Goal: Transaction & Acquisition: Download file/media

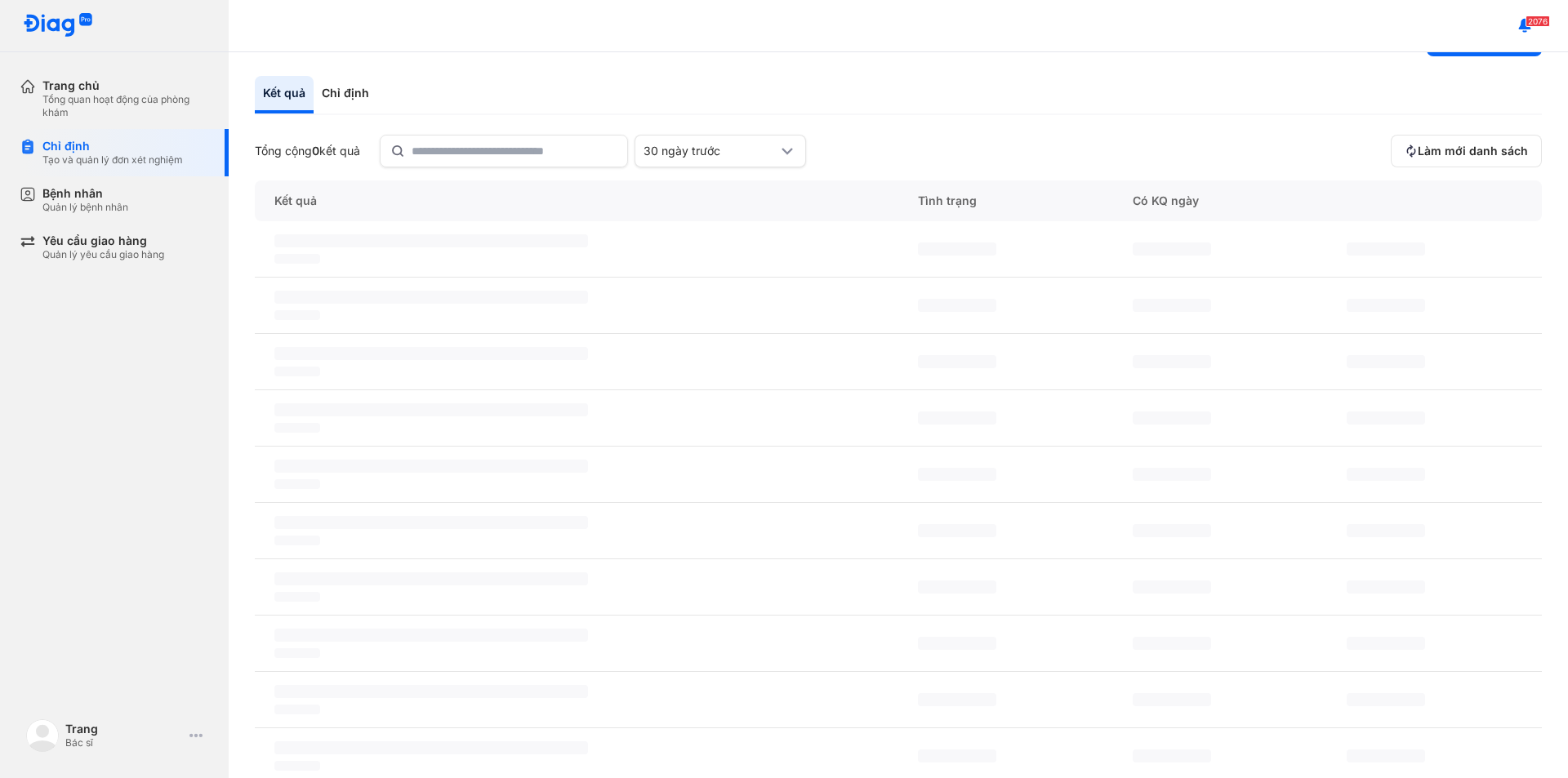
scroll to position [81, 0]
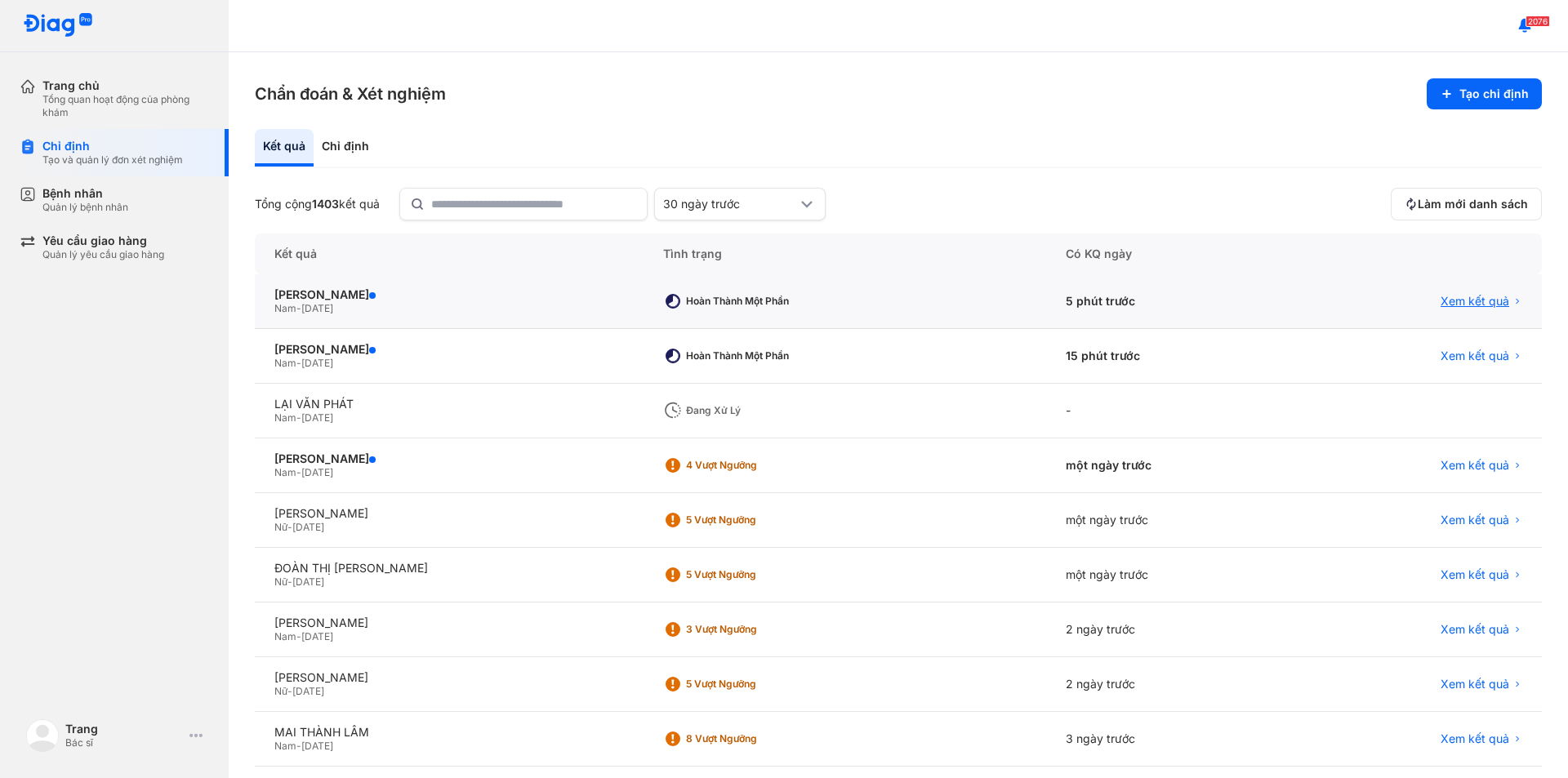
click at [1487, 297] on span "Xem kết quả" at bounding box center [1475, 301] width 69 height 15
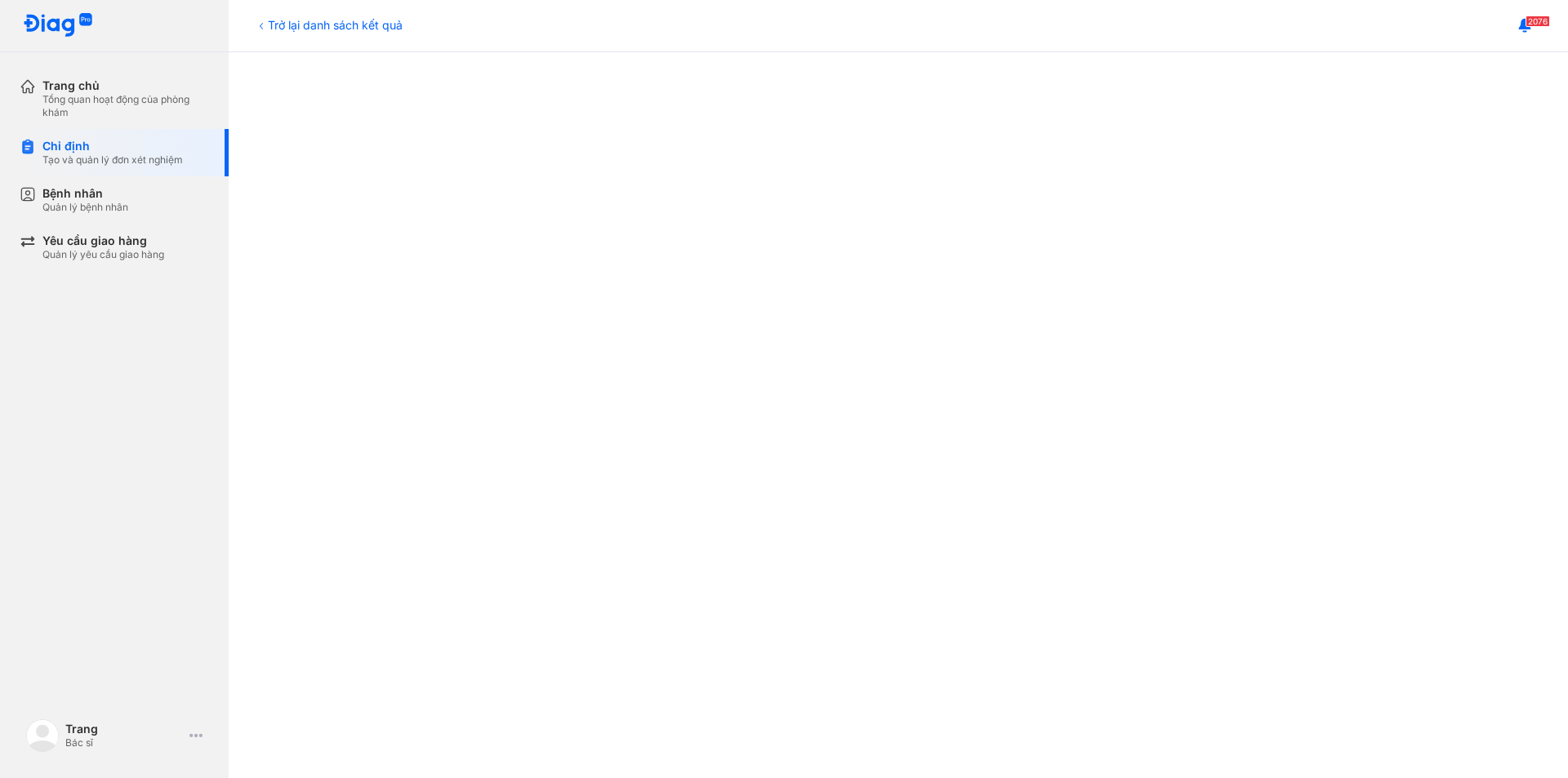
scroll to position [735, 0]
click at [109, 95] on div "Tổng quan hoạt động của phòng khám" at bounding box center [126, 106] width 167 height 26
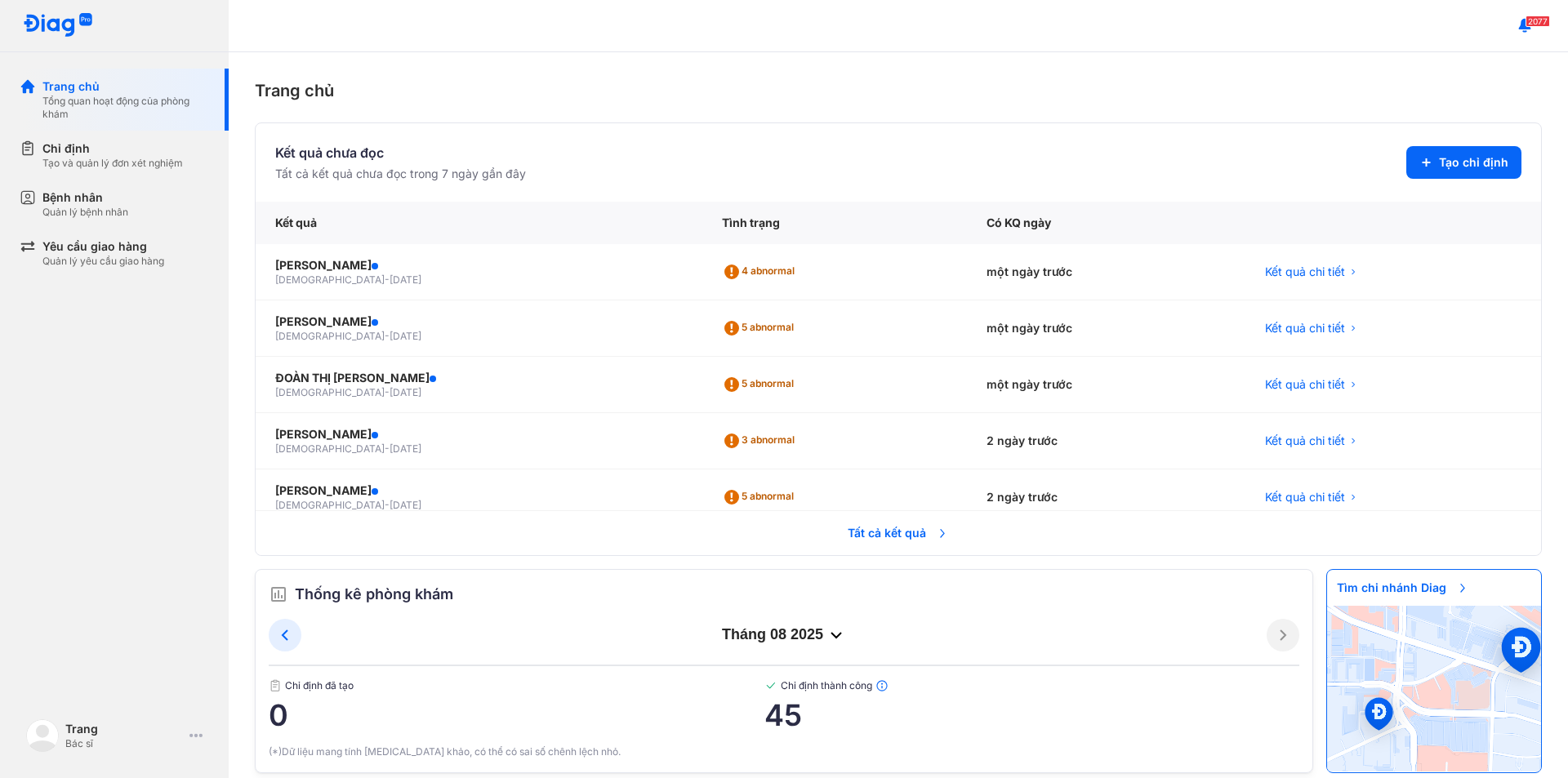
click at [870, 531] on span "Tất cả kết quả" at bounding box center [898, 533] width 121 height 36
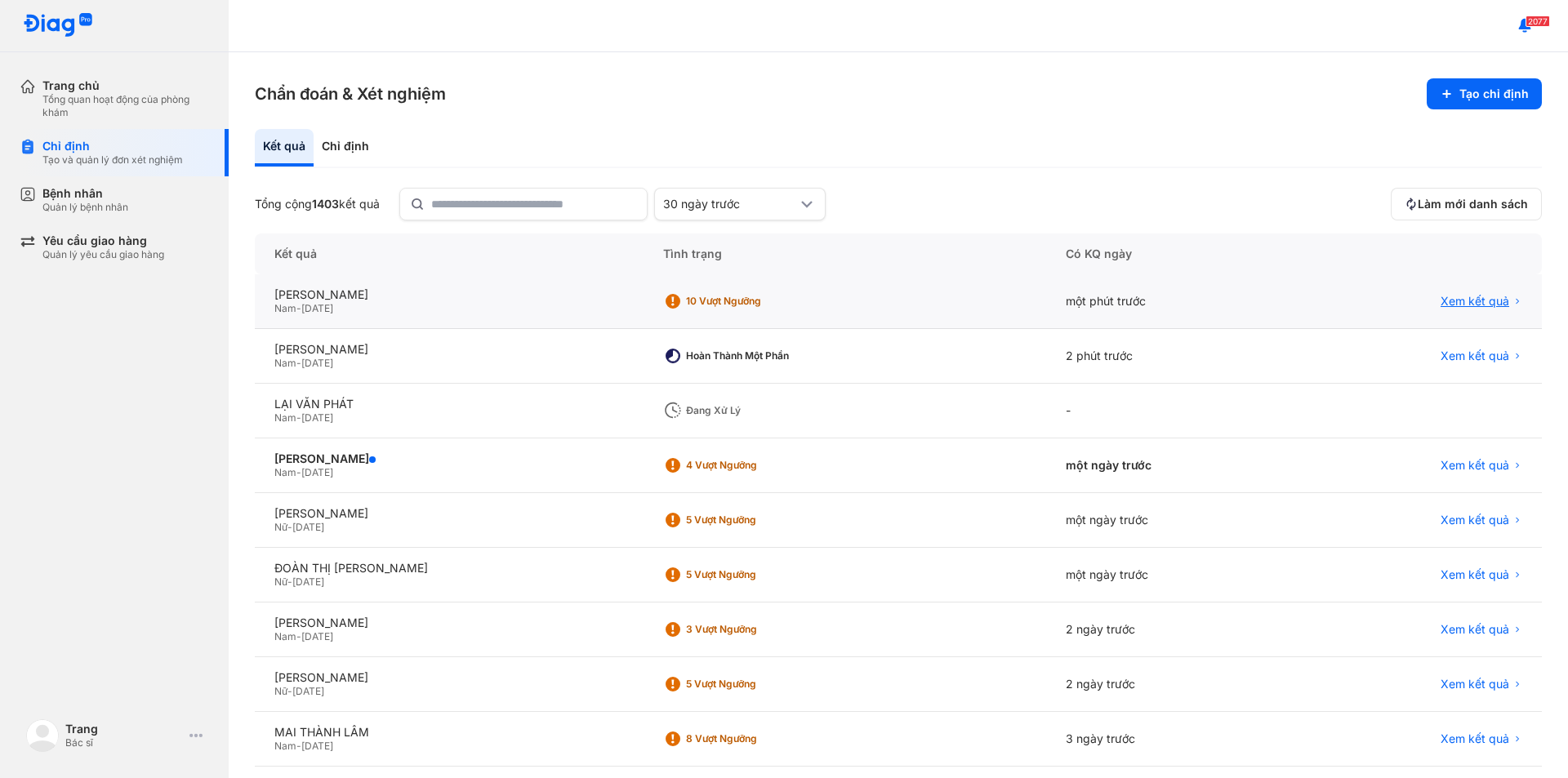
click at [1441, 296] on span "Xem kết quả" at bounding box center [1475, 301] width 69 height 15
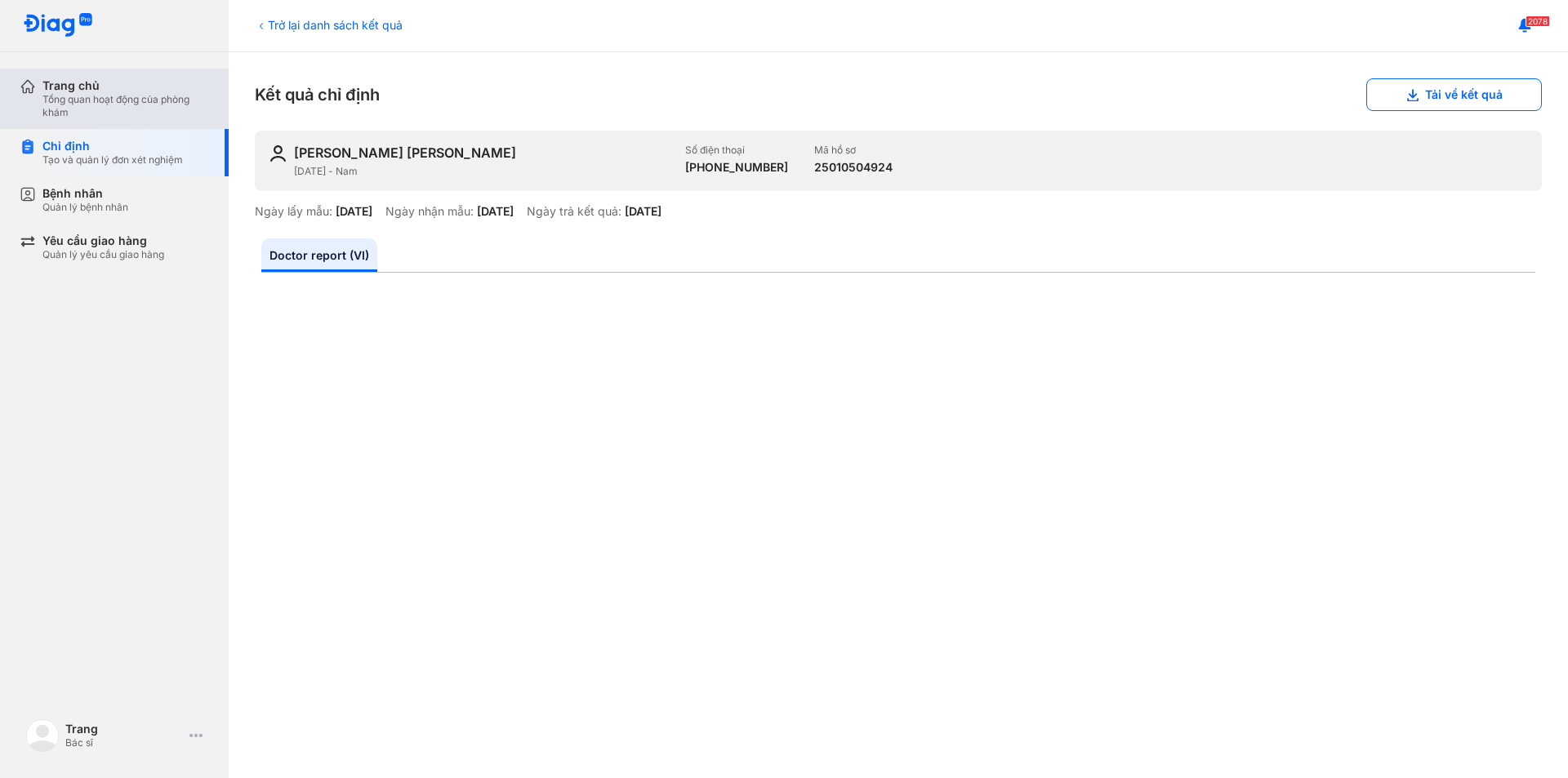
click at [130, 112] on div "Tổng quan hoạt động của phòng khám" at bounding box center [126, 106] width 167 height 26
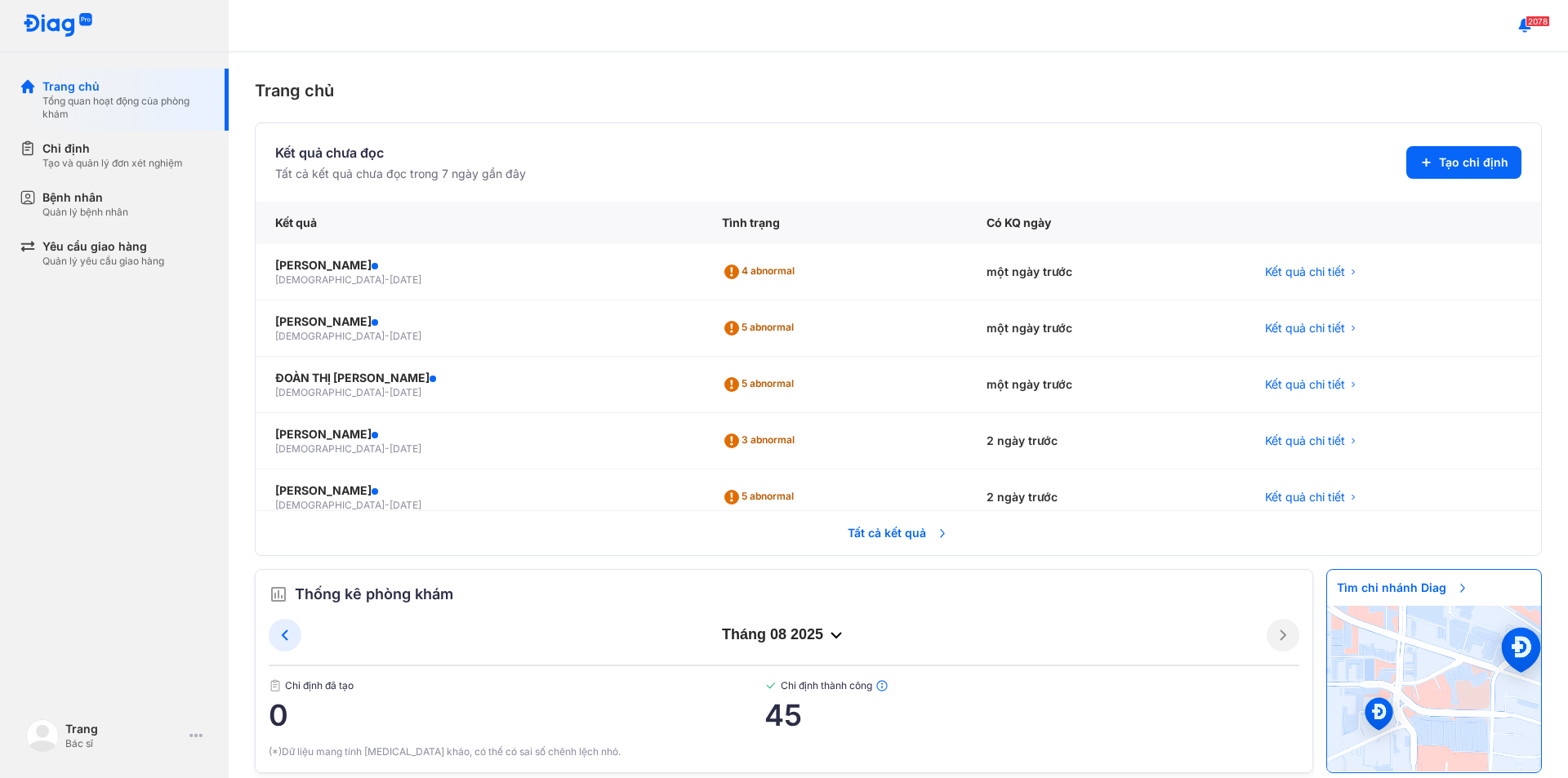
click at [905, 537] on span "Tất cả kết quả" at bounding box center [898, 533] width 121 height 36
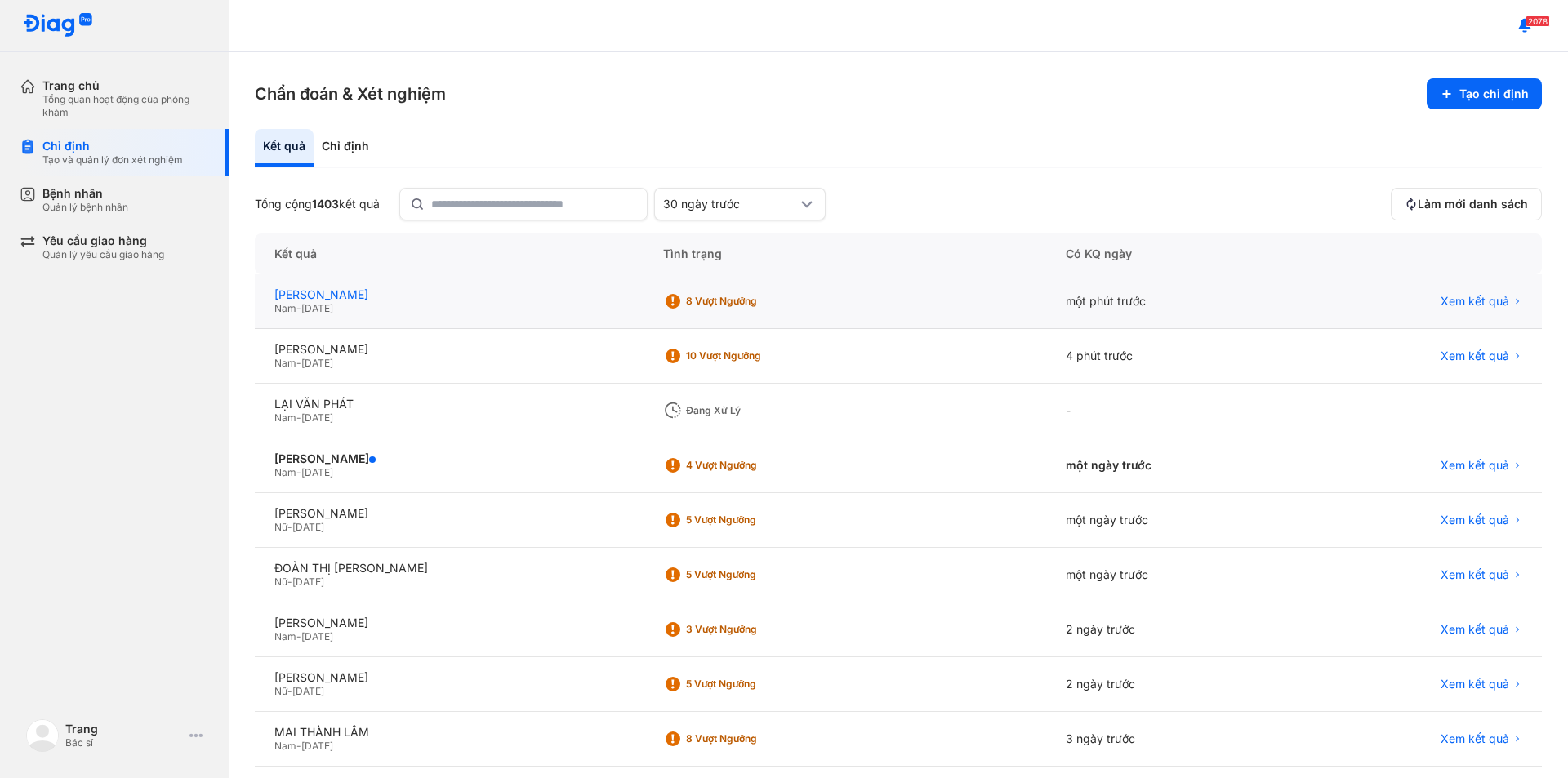
click at [384, 299] on div "HUANG CHENG CHI" at bounding box center [449, 295] width 350 height 15
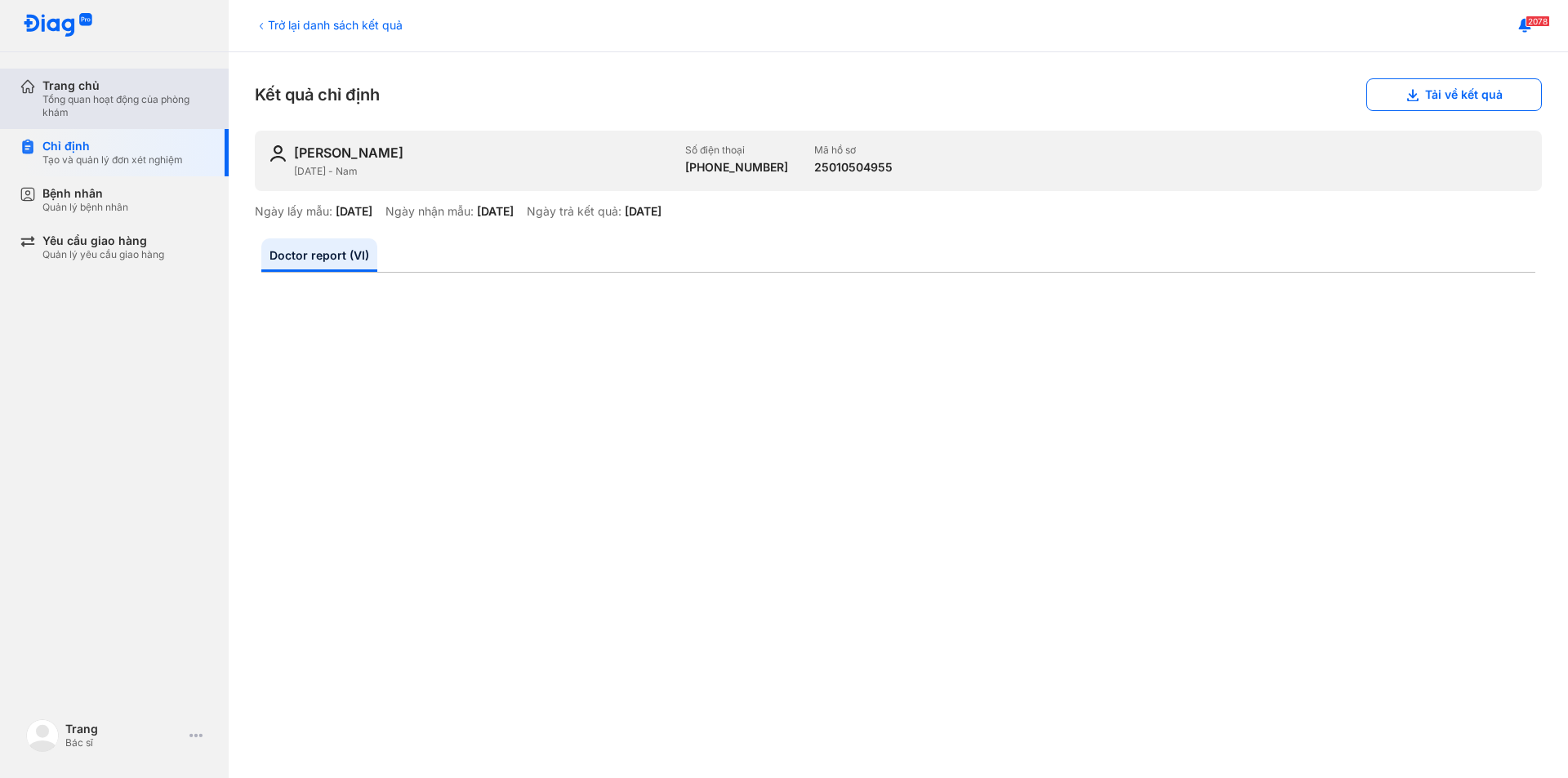
click at [93, 96] on div "Tổng quan hoạt động của phòng khám" at bounding box center [126, 106] width 167 height 26
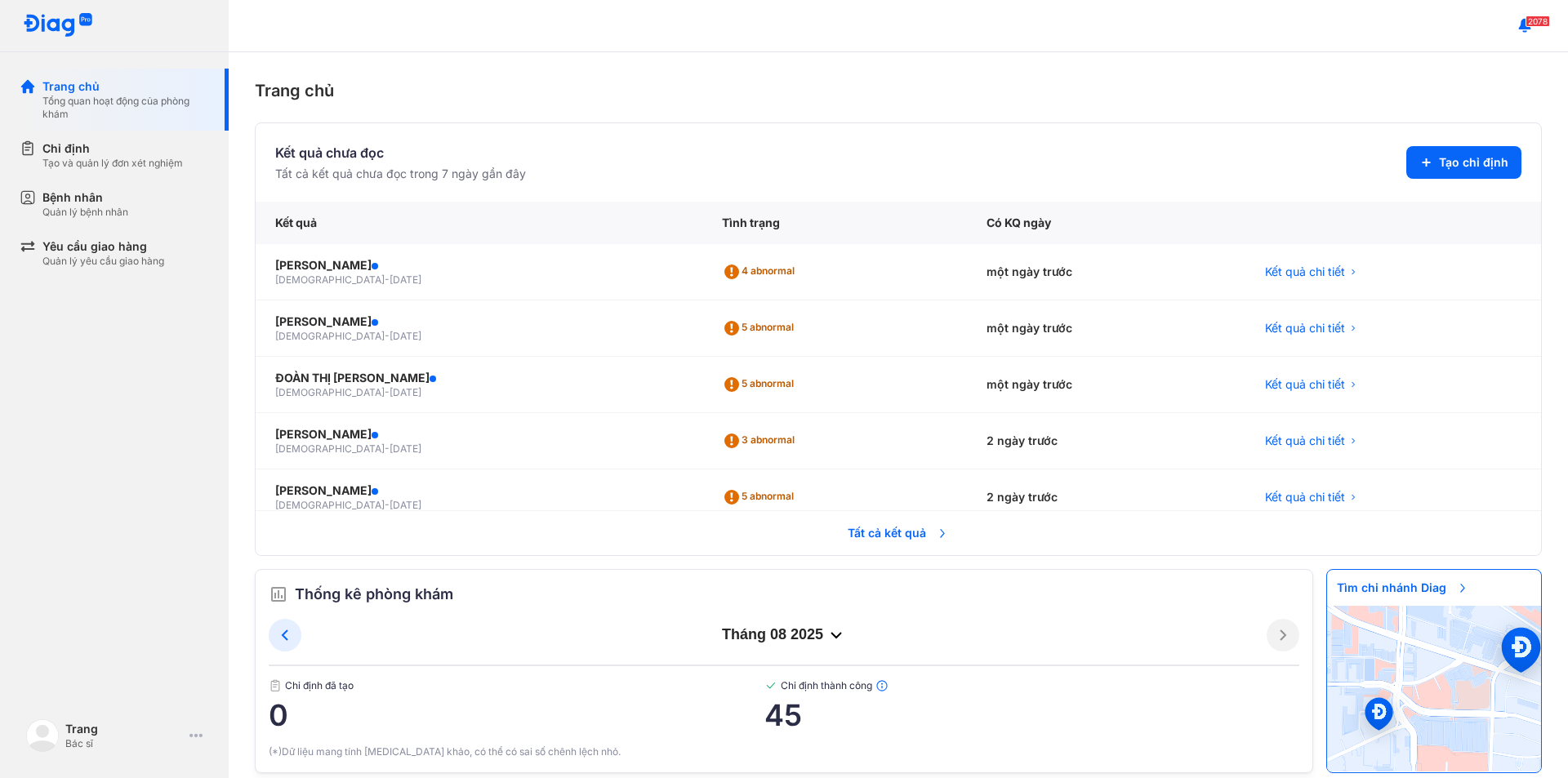
click at [915, 533] on span "Tất cả kết quả" at bounding box center [898, 533] width 121 height 36
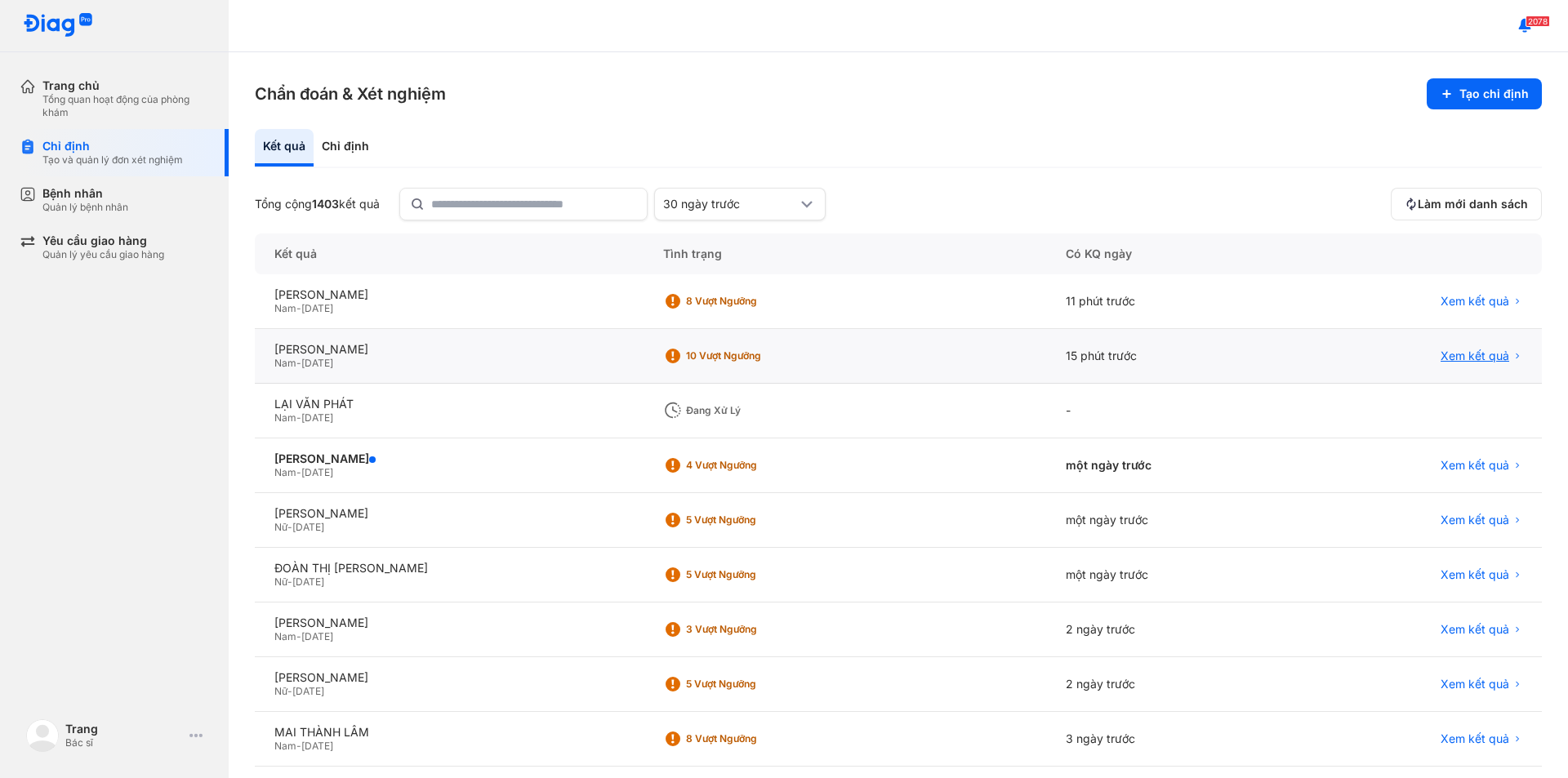
click at [1463, 359] on span "Xem kết quả" at bounding box center [1475, 356] width 69 height 15
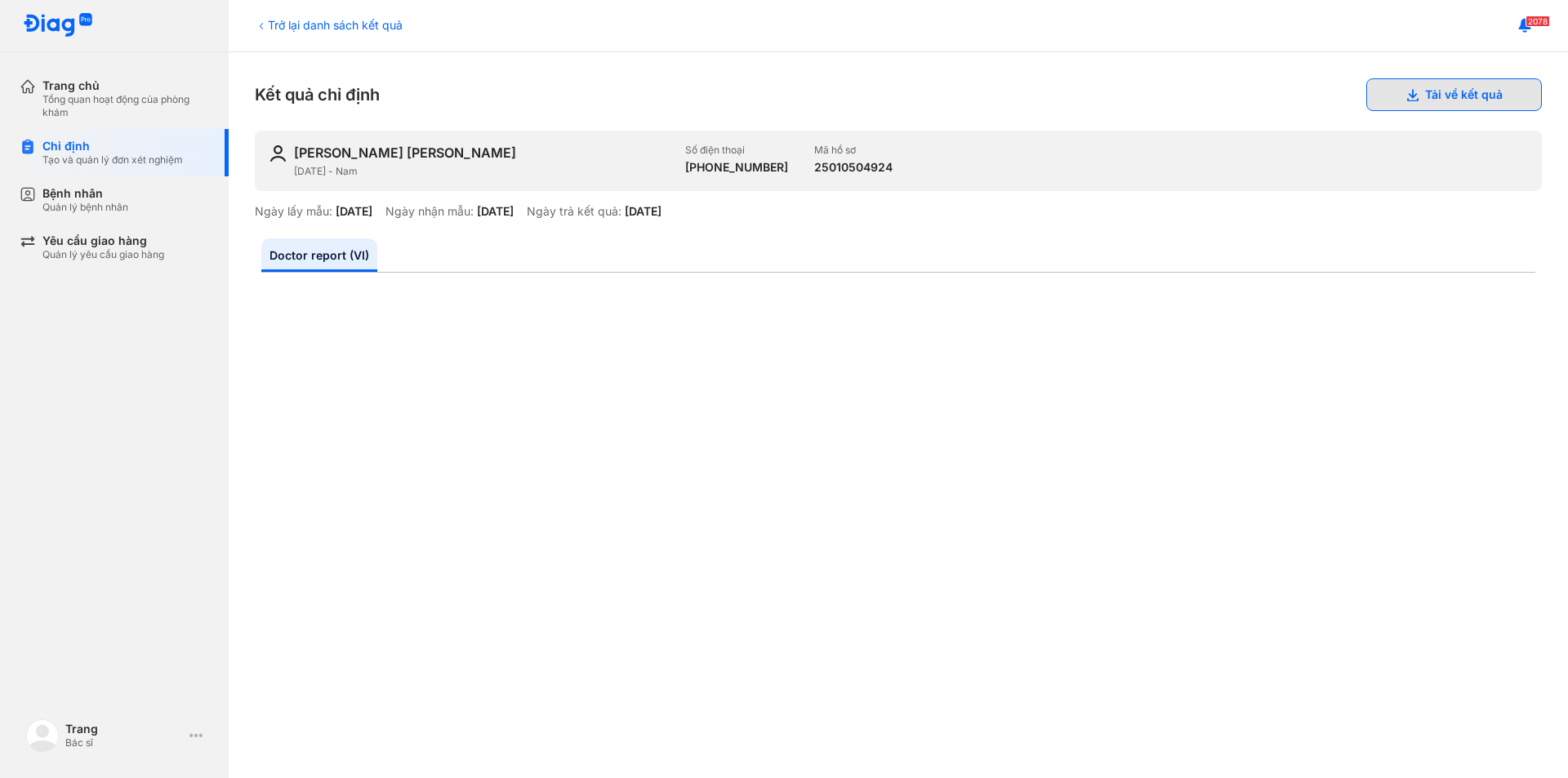
click at [1439, 100] on button "Tải về kết quả" at bounding box center [1454, 94] width 176 height 33
